Goal: Task Accomplishment & Management: Manage account settings

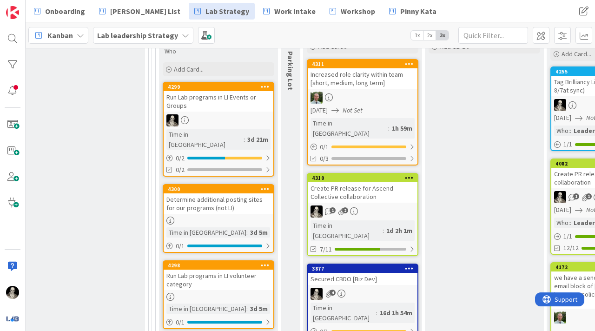
scroll to position [377, 1302]
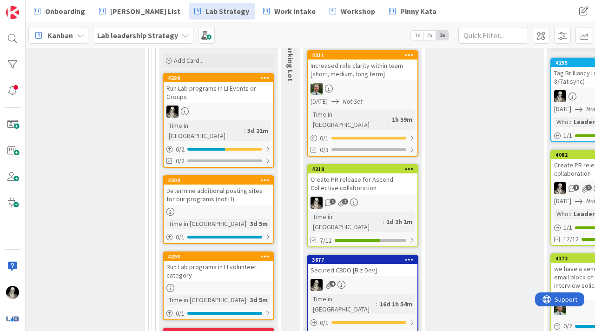
click at [391, 177] on div "Create PR release for Ascend Collective collaboration" at bounding box center [363, 183] width 110 height 20
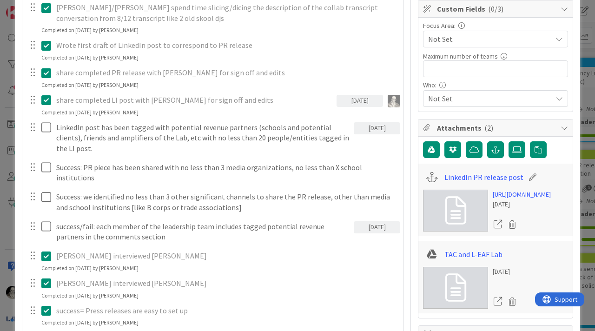
scroll to position [206, 0]
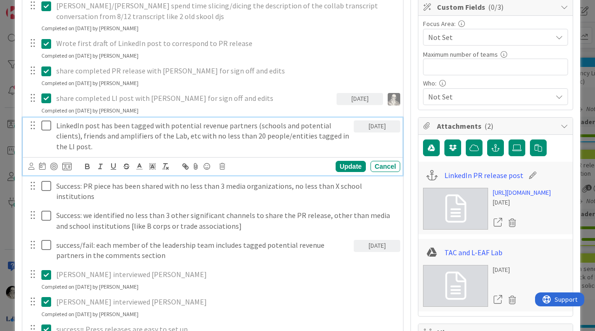
click at [44, 124] on icon at bounding box center [48, 125] width 14 height 11
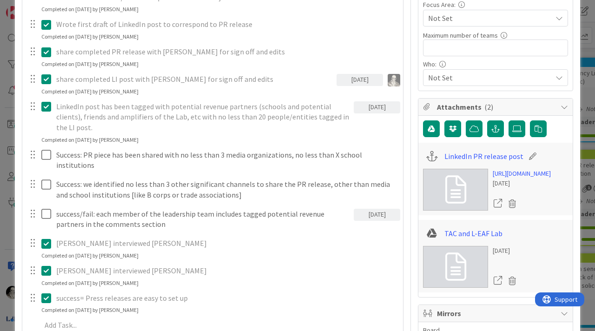
scroll to position [225, 0]
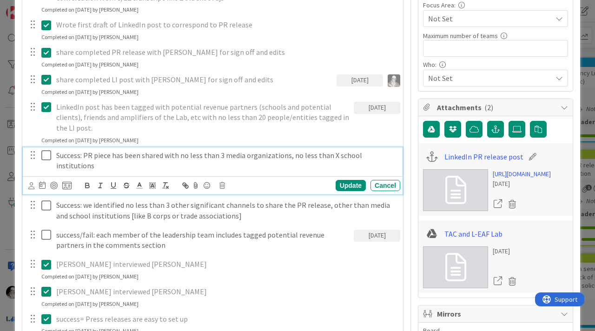
click at [46, 150] on icon at bounding box center [48, 155] width 14 height 11
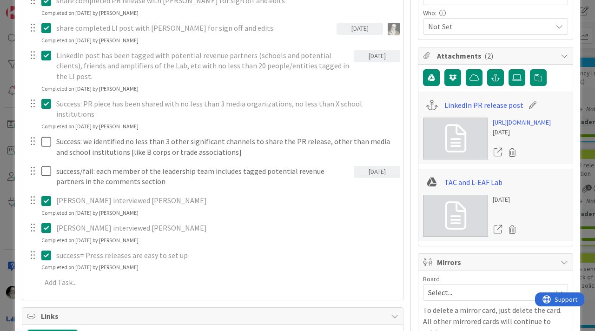
scroll to position [282, 0]
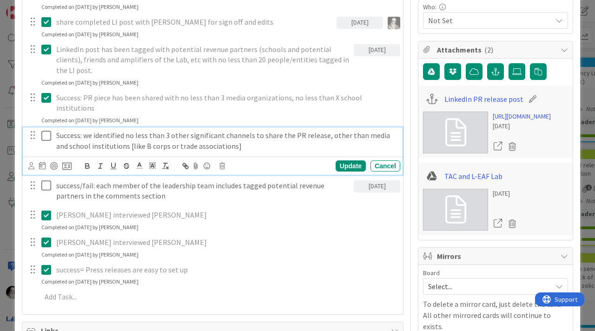
click at [43, 130] on icon at bounding box center [48, 135] width 14 height 11
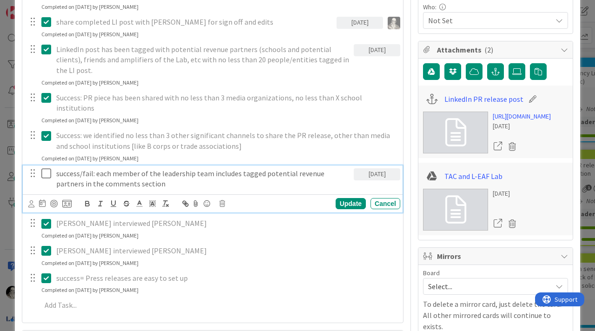
click at [46, 168] on icon at bounding box center [48, 173] width 14 height 11
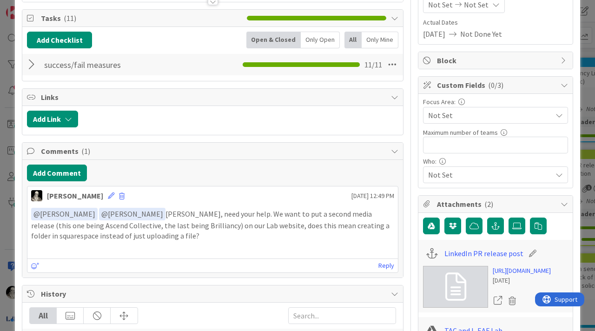
scroll to position [0, 0]
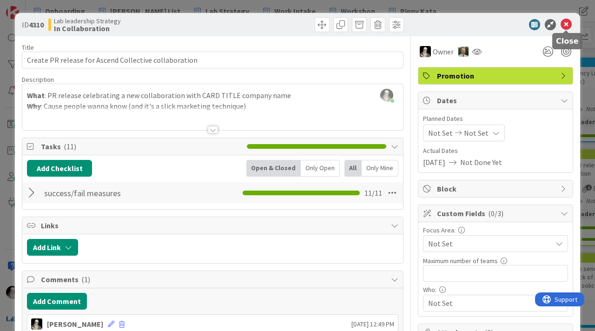
click at [566, 25] on icon at bounding box center [565, 24] width 11 height 11
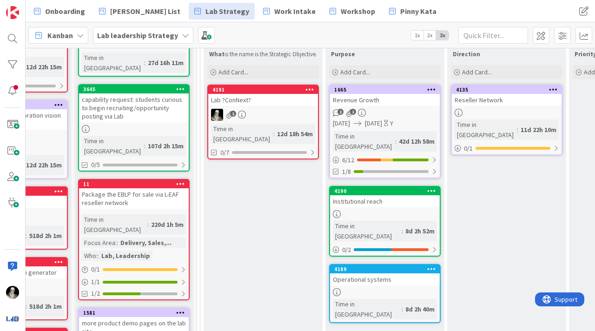
scroll to position [104, 66]
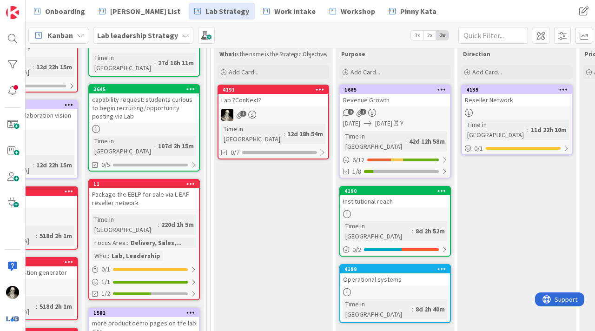
click at [284, 106] on div "Lab ?ConNext?" at bounding box center [273, 100] width 110 height 12
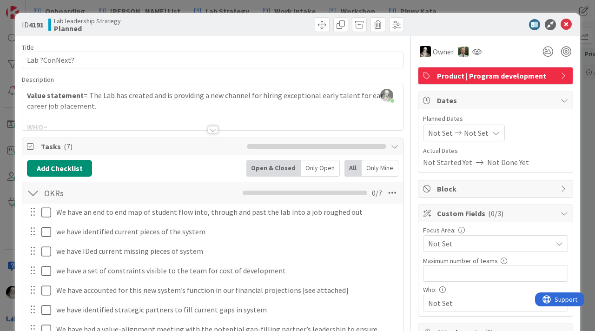
click at [212, 129] on div at bounding box center [213, 129] width 10 height 7
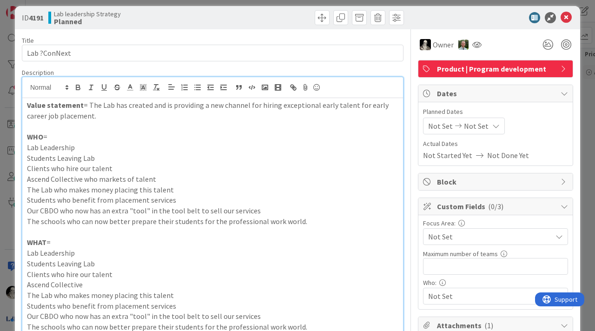
scroll to position [12, 0]
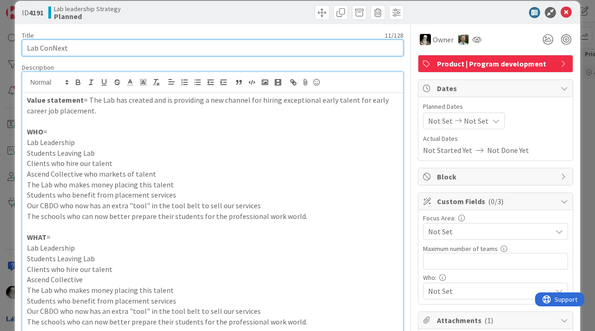
click at [40, 48] on input "Lab ConNext" at bounding box center [212, 47] width 381 height 17
click at [136, 54] on input "Lab ConNext" at bounding box center [212, 47] width 381 height 17
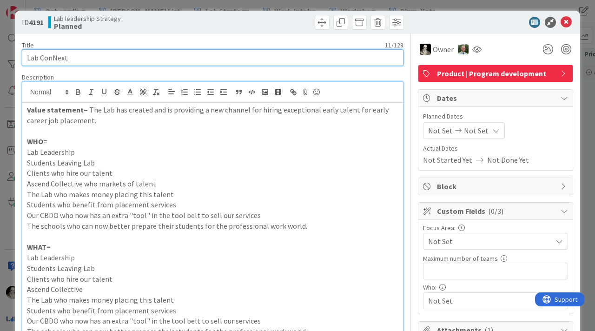
scroll to position [0, 0]
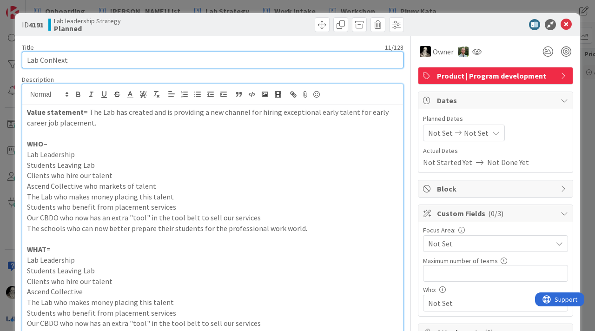
click at [254, 61] on input "Lab ConNext" at bounding box center [212, 60] width 381 height 17
type input "Lab ConNext MPP (Minimal Marketable Product)"
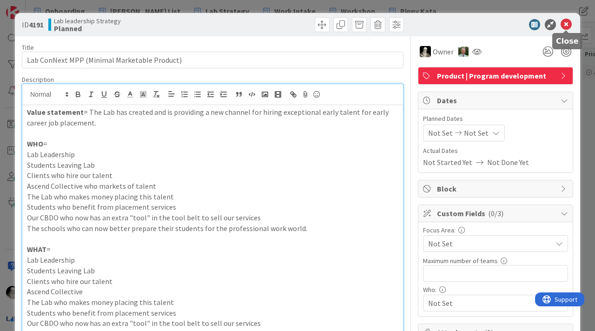
click at [567, 25] on icon at bounding box center [565, 24] width 11 height 11
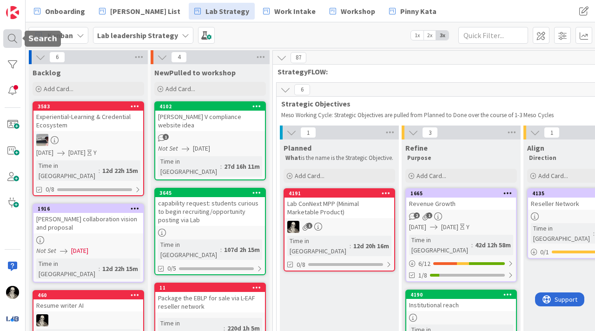
click at [12, 37] on div at bounding box center [12, 38] width 19 height 19
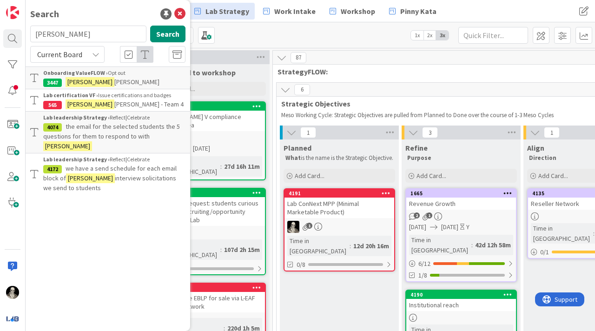
click at [79, 35] on input "[PERSON_NAME]" at bounding box center [88, 34] width 116 height 17
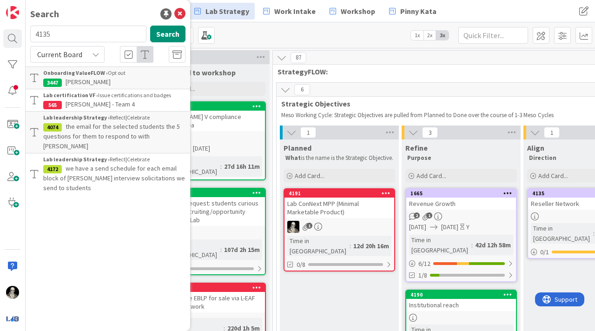
type input "4135"
click at [101, 53] on div "Current Board" at bounding box center [67, 54] width 74 height 17
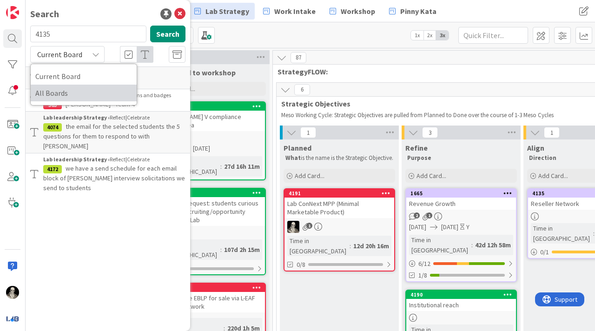
click at [81, 87] on span "All Boards" at bounding box center [83, 93] width 97 height 14
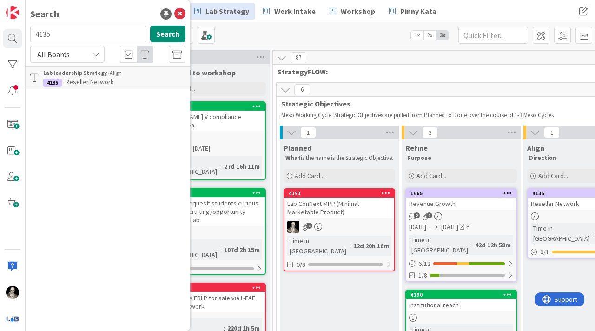
click at [96, 75] on b "Lab leadership Strategy ›" at bounding box center [76, 72] width 66 height 7
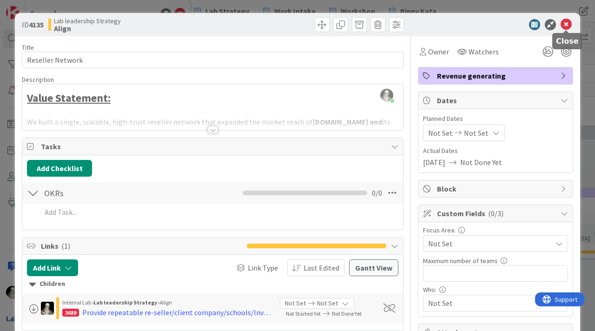
click at [568, 24] on icon at bounding box center [565, 24] width 11 height 11
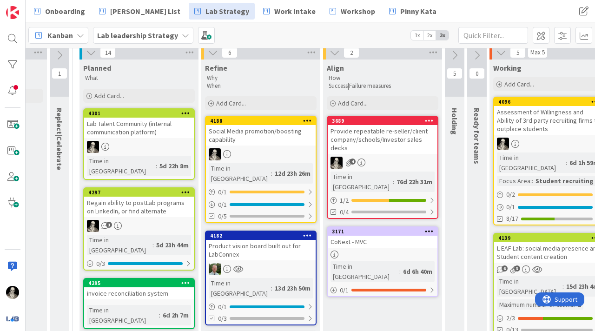
scroll to position [77, 717]
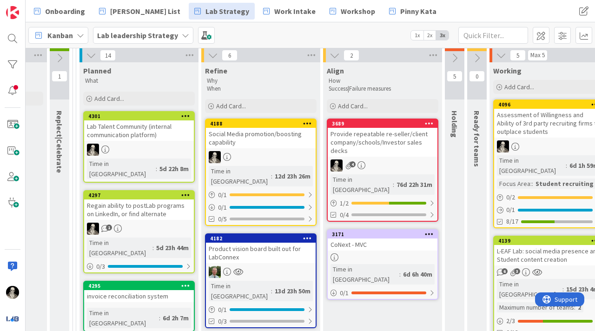
click at [268, 144] on div "Social Media promotion/boosting capability" at bounding box center [261, 138] width 110 height 20
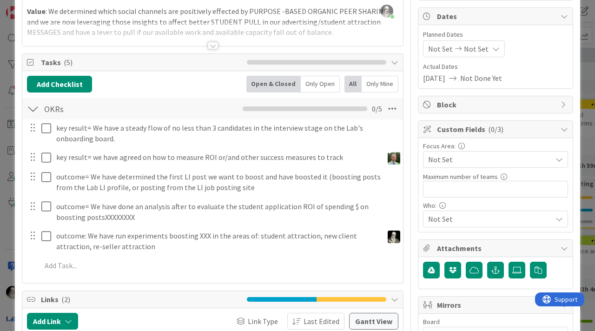
scroll to position [89, 0]
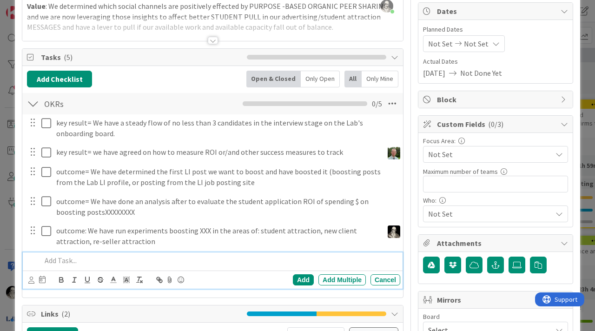
click at [69, 263] on p at bounding box center [218, 260] width 355 height 11
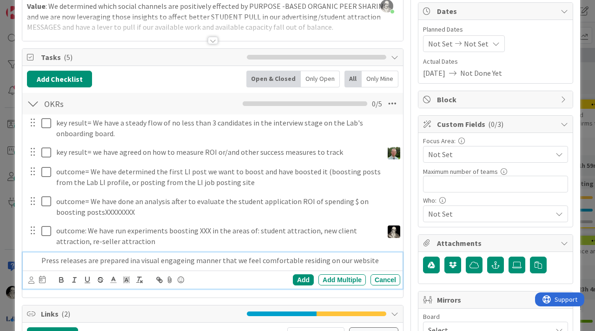
click at [135, 260] on p "Press releases are prepared ina visual engageing manner that we feel comfortabl…" at bounding box center [218, 260] width 355 height 11
click at [376, 262] on p "Press releases are prepared in a visual engaging manner that we feel comfortabl…" at bounding box center [218, 260] width 355 height 11
click at [302, 277] on div "Add" at bounding box center [303, 279] width 21 height 11
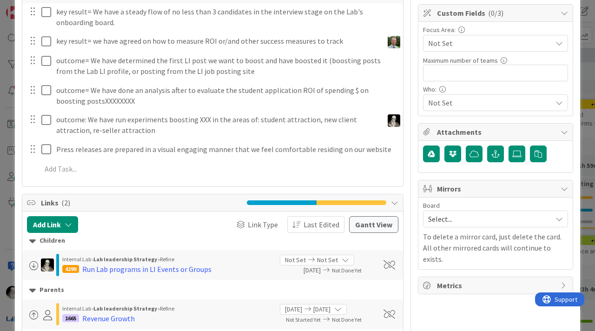
scroll to position [202, 0]
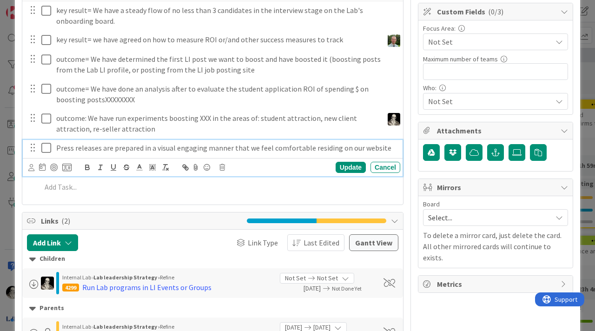
click at [57, 151] on p "Press releases are prepared in a visual engaging manner that we feel comfortabl…" at bounding box center [226, 148] width 340 height 11
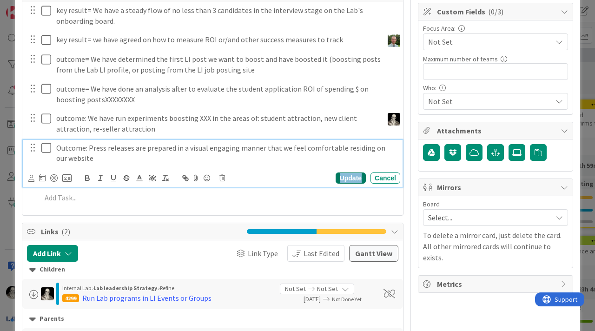
click at [345, 173] on div "Update" at bounding box center [350, 177] width 30 height 11
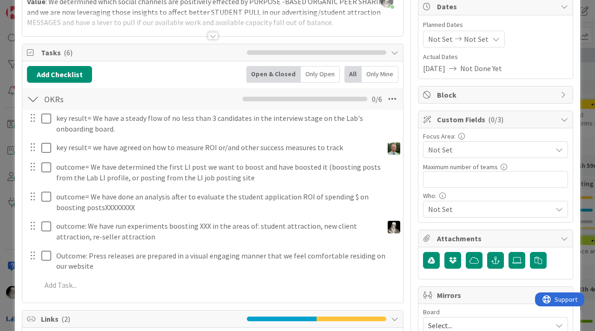
scroll to position [0, 0]
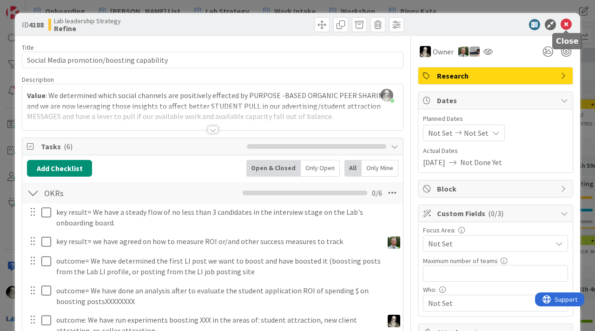
click at [566, 25] on icon at bounding box center [565, 24] width 11 height 11
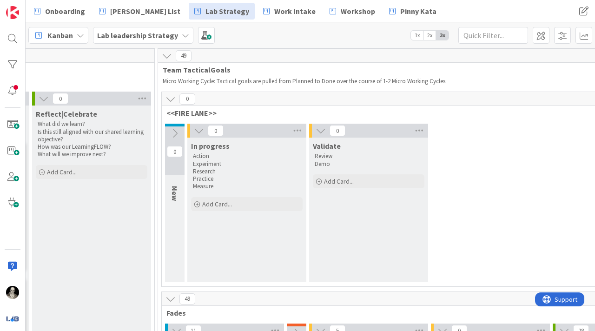
scroll to position [38, 1296]
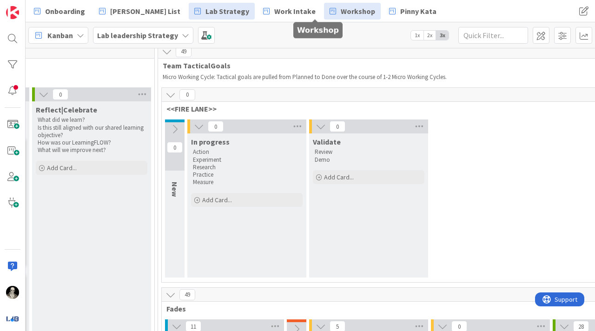
click at [324, 4] on link "Workshop" at bounding box center [352, 11] width 57 height 17
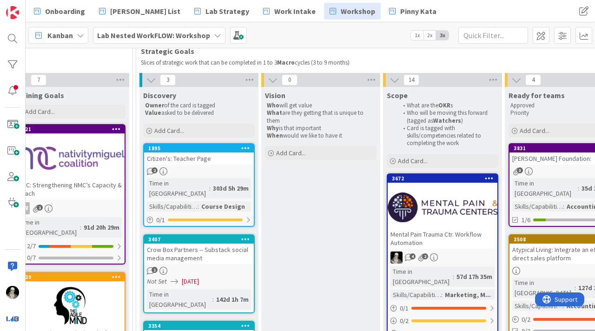
scroll to position [80, 756]
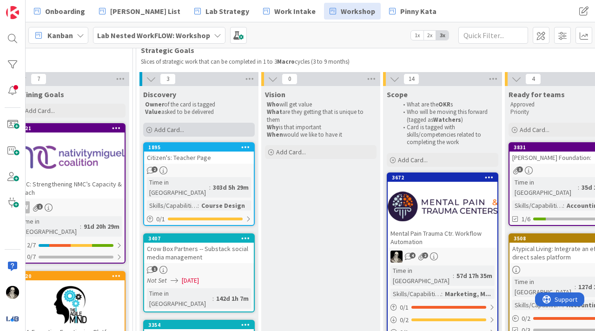
click at [163, 124] on div "Add Card..." at bounding box center [198, 130] width 111 height 14
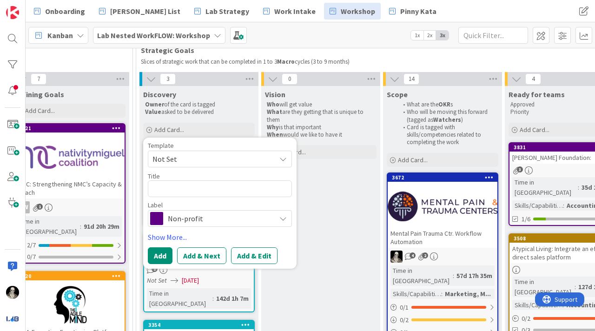
click at [172, 188] on textarea at bounding box center [220, 188] width 144 height 17
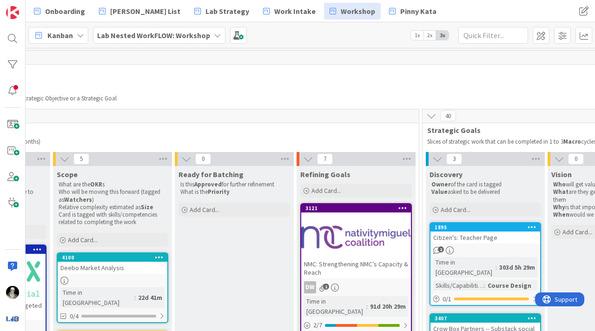
scroll to position [0, 470]
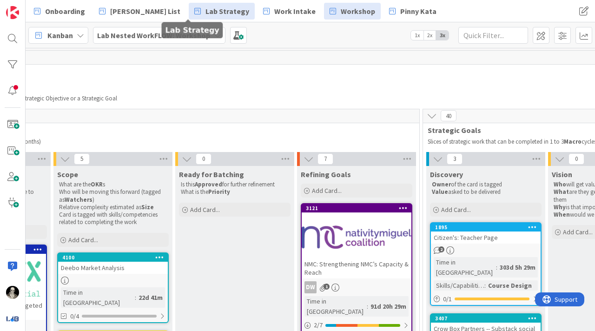
click at [205, 9] on span "Lab Strategy" at bounding box center [227, 11] width 44 height 11
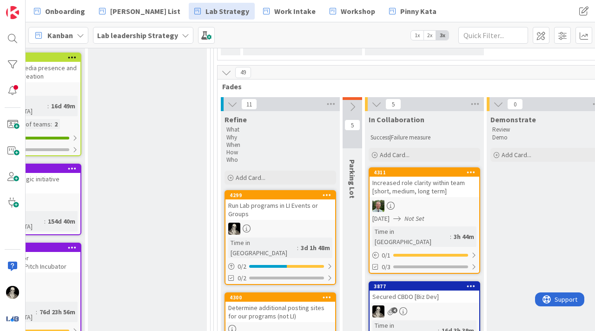
scroll to position [268, 1240]
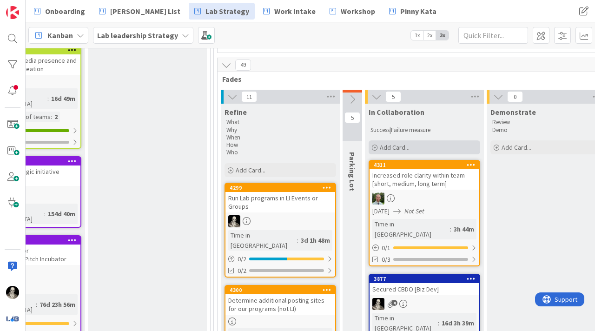
click at [391, 144] on span "Add Card..." at bounding box center [395, 147] width 30 height 8
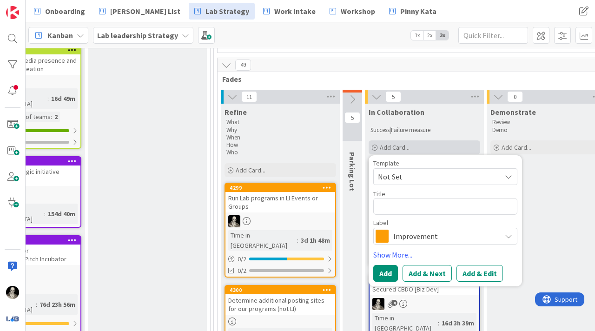
type textarea "x"
type textarea "J"
type textarea "x"
type textarea "Je"
type textarea "x"
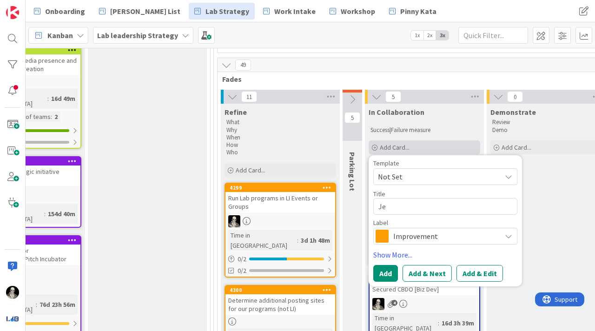
type textarea "Jef"
type textarea "x"
type textarea "[PERSON_NAME]"
type textarea "x"
type textarea "[PERSON_NAME]"
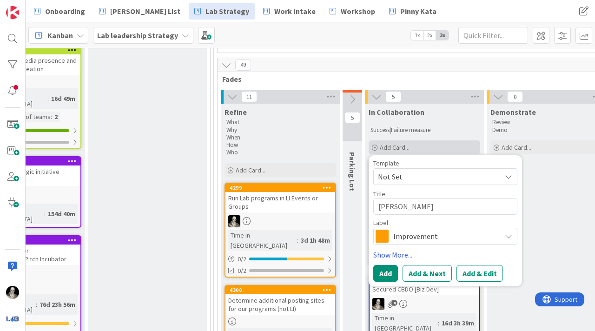
type textarea "x"
type textarea "[PERSON_NAME]"
type textarea "x"
type textarea "[PERSON_NAME]"
type textarea "x"
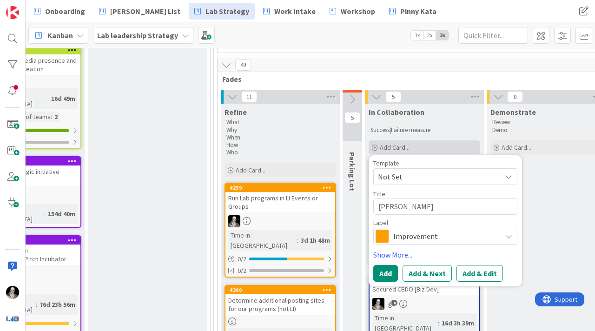
type textarea "[PERSON_NAME]"
type textarea "x"
type textarea "[PERSON_NAME]"
type textarea "x"
type textarea "[PERSON_NAME]"
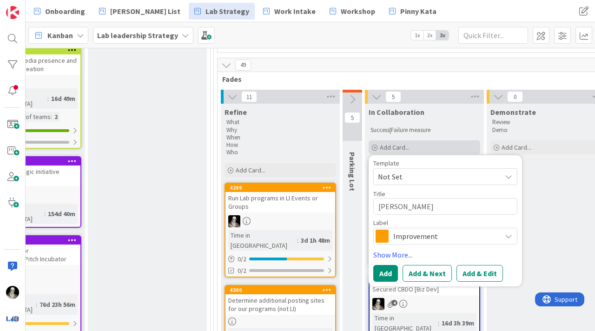
type textarea "x"
type textarea "[PERSON_NAME] c"
type textarea "x"
type textarea "[PERSON_NAME] co"
type textarea "x"
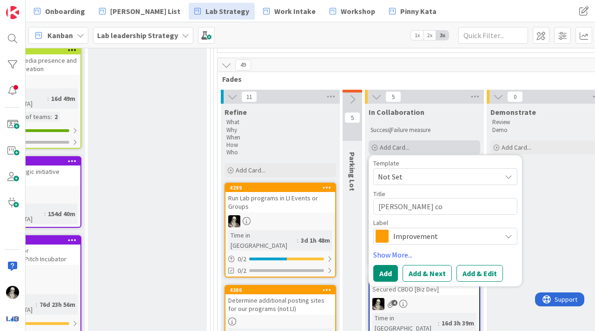
type textarea "[PERSON_NAME] col"
type textarea "x"
type textarea "[PERSON_NAME] [PERSON_NAME]"
type textarea "x"
type textarea "[PERSON_NAME] [PERSON_NAME]"
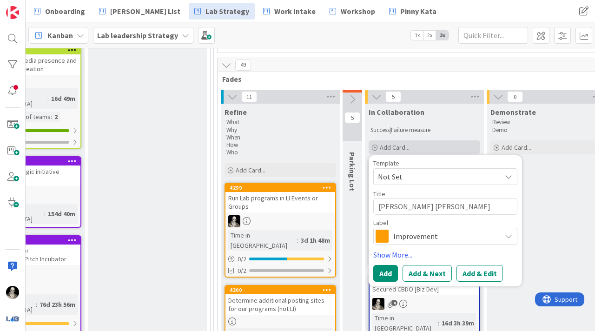
type textarea "x"
type textarea "[PERSON_NAME] collab"
type textarea "x"
type textarea "[PERSON_NAME] collab:"
type textarea "x"
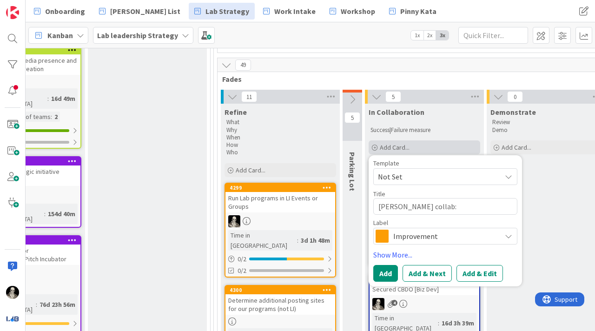
type textarea "[PERSON_NAME] collab:"
type textarea "x"
type textarea "[PERSON_NAME] collab: s"
type textarea "x"
type textarea "[PERSON_NAME] collab: sq"
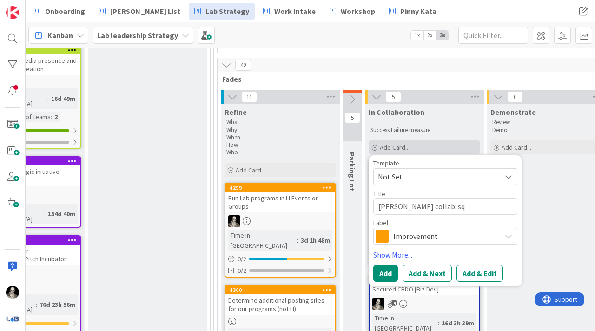
type textarea "x"
type textarea "[PERSON_NAME] collab: squ"
type textarea "x"
type textarea "[PERSON_NAME] collab: squa"
type textarea "x"
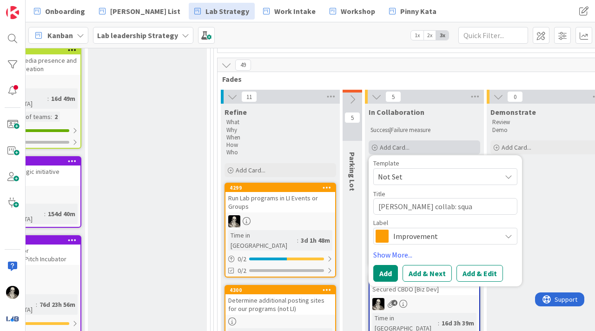
type textarea "[PERSON_NAME] collab: squar"
type textarea "x"
type textarea "[PERSON_NAME] collab: square"
type textarea "x"
type textarea "[PERSON_NAME] collab: squares"
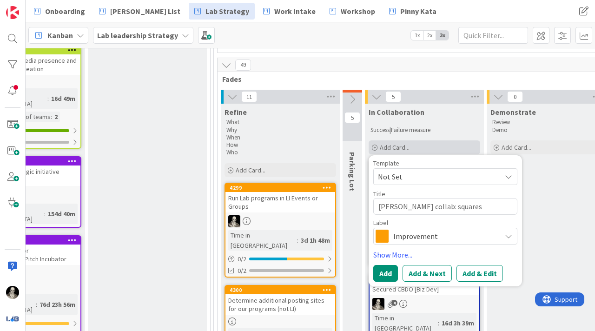
type textarea "x"
type textarea "[PERSON_NAME] collab: squaresp"
type textarea "x"
type textarea "[PERSON_NAME] collab: squarespa"
type textarea "x"
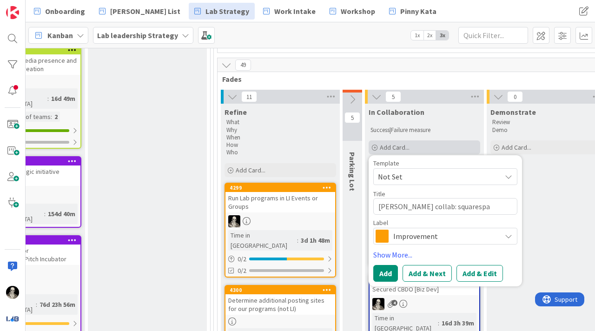
type textarea "[PERSON_NAME] collab: squarespac"
type textarea "x"
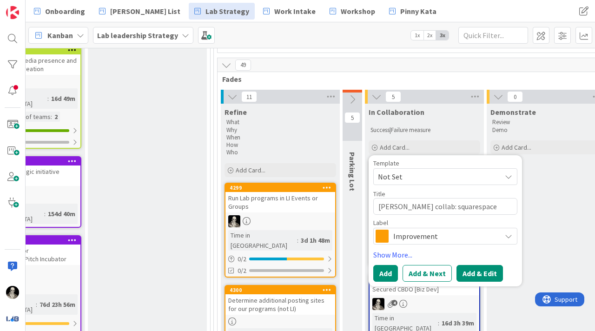
type textarea "[PERSON_NAME] collab: squarespace"
click at [464, 268] on button "Add & Edit" at bounding box center [479, 273] width 46 height 17
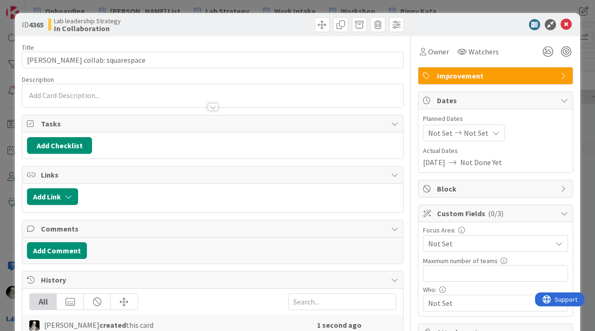
click at [85, 91] on div at bounding box center [212, 95] width 380 height 23
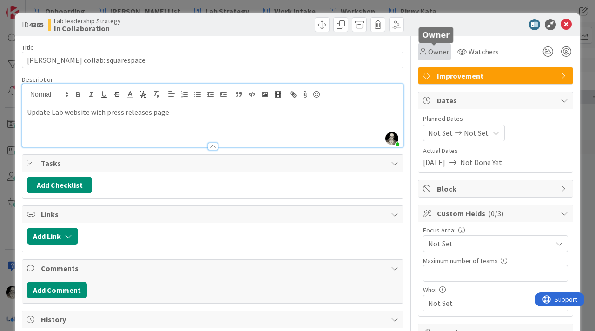
click at [439, 52] on span "Owner" at bounding box center [438, 51] width 21 height 11
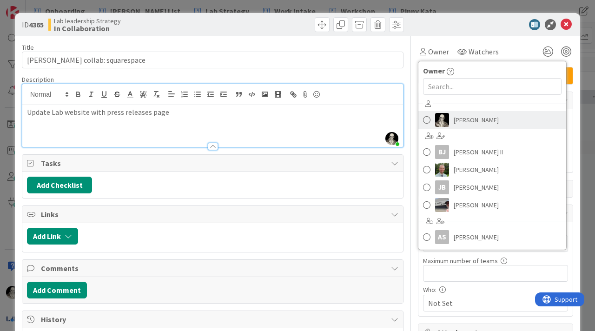
click at [460, 116] on span "[PERSON_NAME]" at bounding box center [475, 120] width 45 height 14
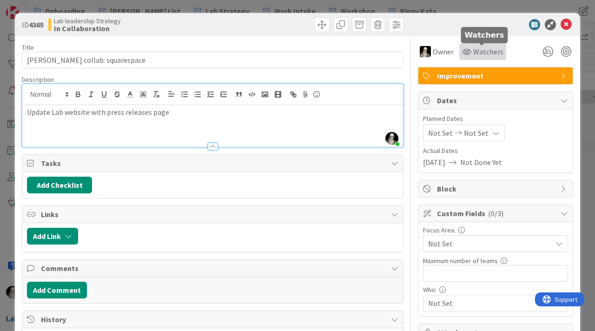
click at [477, 51] on span "Watchers" at bounding box center [488, 51] width 30 height 11
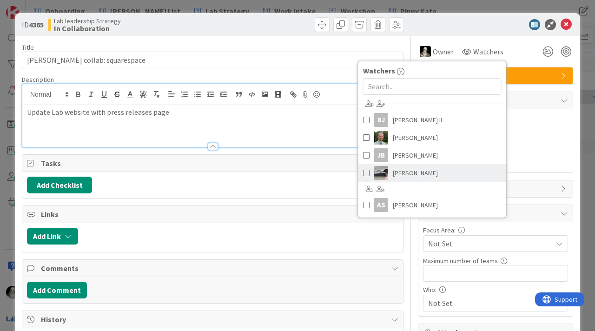
click at [403, 169] on span "[PERSON_NAME]" at bounding box center [415, 173] width 45 height 14
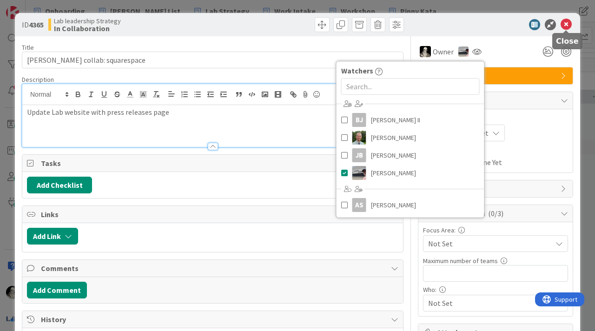
click at [567, 25] on icon at bounding box center [565, 24] width 11 height 11
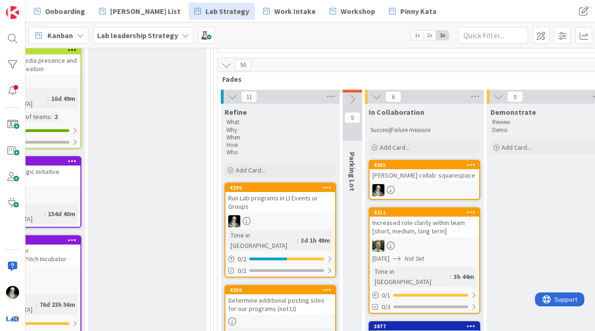
click at [405, 171] on div "[PERSON_NAME] collab: squarespace" at bounding box center [424, 175] width 110 height 12
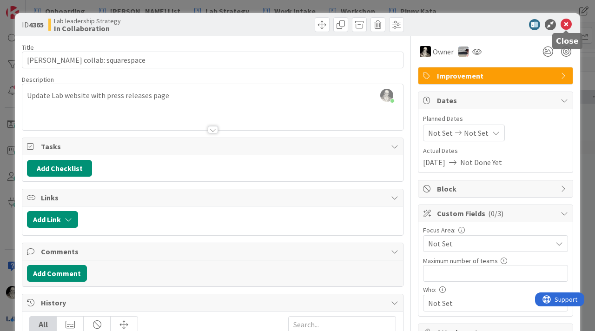
click at [566, 22] on icon at bounding box center [565, 24] width 11 height 11
